Goal: Obtain resource: Download file/media

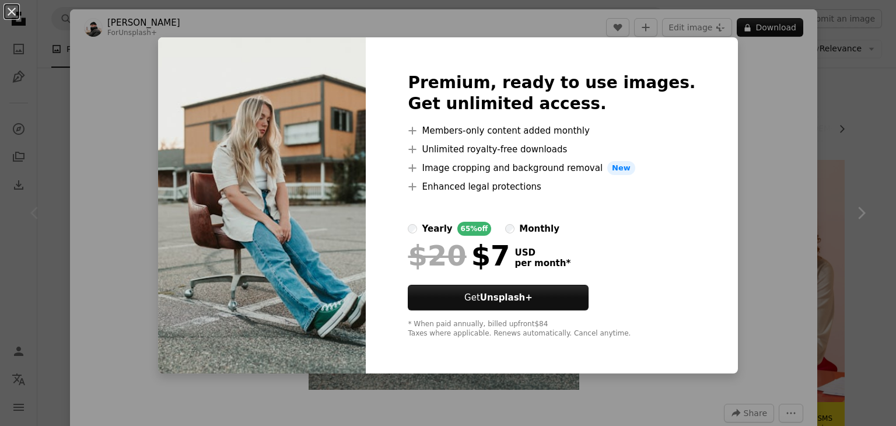
click at [759, 133] on div "An X shape Premium, ready to use images. Get unlimited access. A plus sign Memb…" at bounding box center [448, 213] width 896 height 426
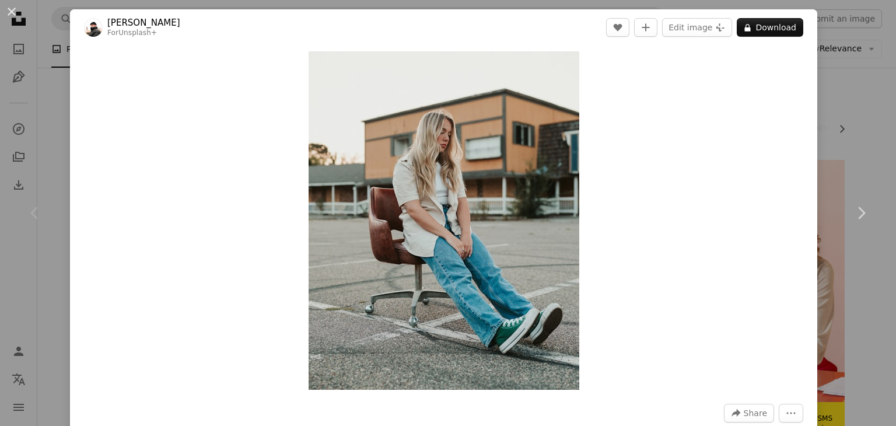
click at [854, 96] on div "An X shape Chevron left Chevron right [PERSON_NAME] For Unsplash+ A heart A plu…" at bounding box center [448, 213] width 896 height 426
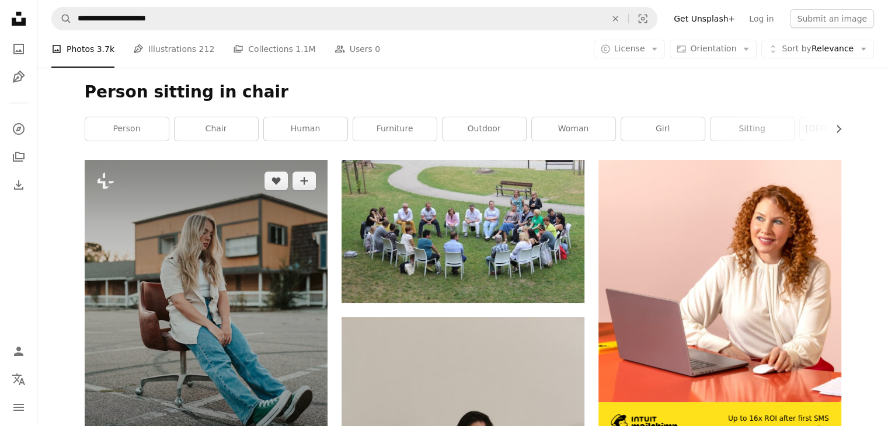
drag, startPoint x: 214, startPoint y: 243, endPoint x: 196, endPoint y: 230, distance: 22.5
click at [196, 230] on img at bounding box center [206, 311] width 243 height 303
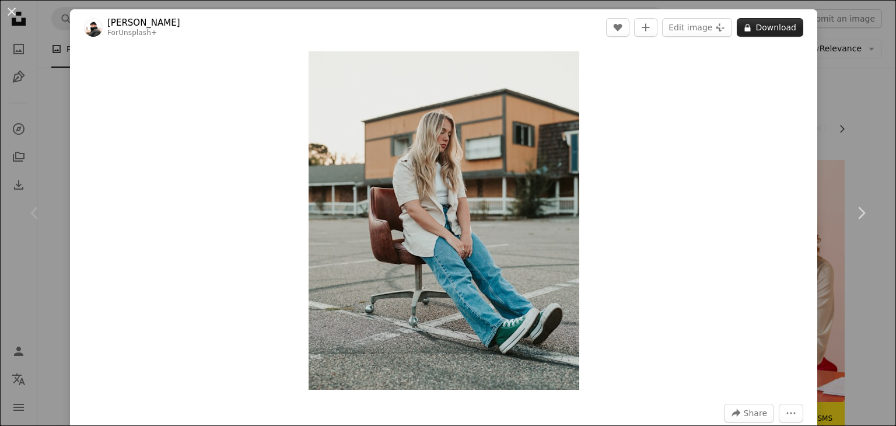
click at [752, 25] on button "A lock Download" at bounding box center [770, 27] width 67 height 19
